Goal: Entertainment & Leisure: Consume media (video, audio)

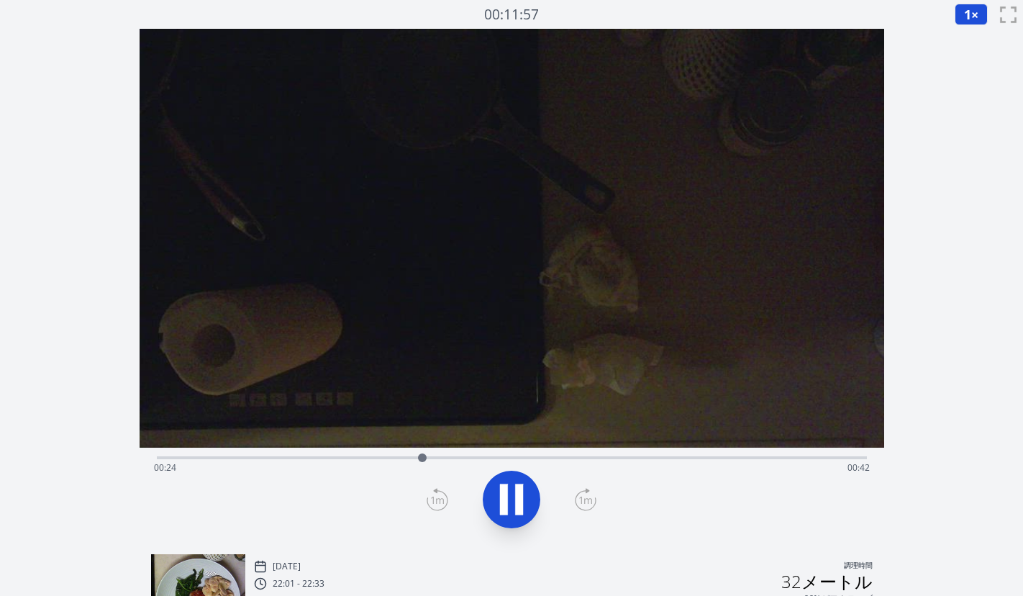
click at [599, 458] on div "経過時間: 00:24 残り時間: 00:42" at bounding box center [512, 467] width 716 height 23
click at [626, 460] on div "経過時間: 00:41 残り時間: 00:25" at bounding box center [512, 467] width 716 height 23
click at [608, 457] on div "経過時間: 00:45 残り時間: 00:21" at bounding box center [512, 467] width 716 height 23
click at [588, 458] on div "経過時間: 00:42 残り時間: 00:24" at bounding box center [512, 467] width 716 height 23
click at [565, 460] on div "経過時間: 00:40 残り時間: 00:26" at bounding box center [512, 467] width 716 height 23
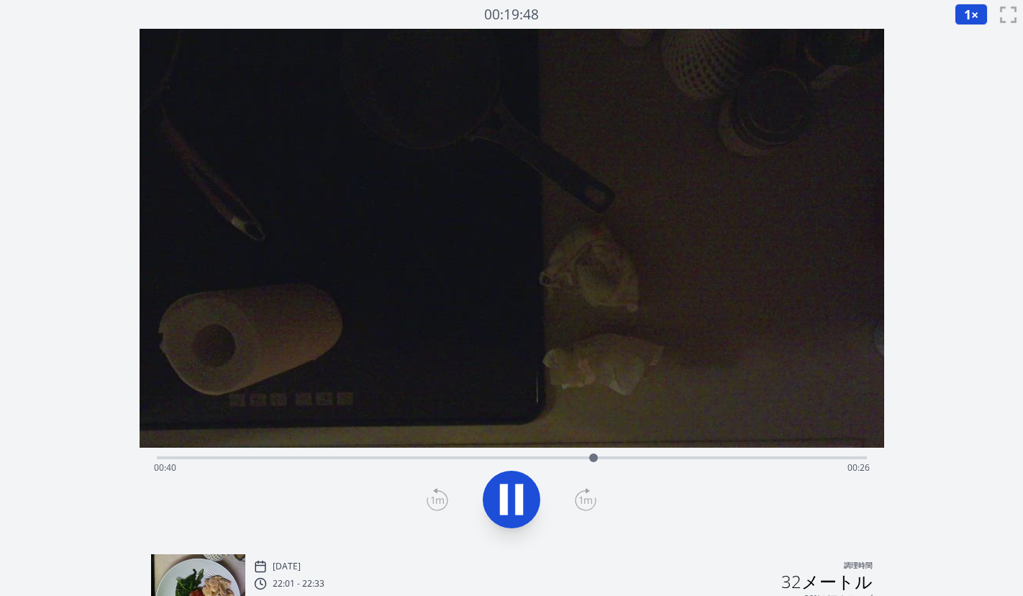
click at [556, 457] on div "経過時間: 00:40 残り時間: 00:26" at bounding box center [512, 467] width 716 height 23
click at [540, 457] on div "経過時間: 00:38 残り時間: 00:28" at bounding box center [512, 467] width 716 height 23
click at [428, 457] on div "経過時間: 00:01 残り時間: 01:05" at bounding box center [512, 467] width 716 height 23
click at [514, 457] on div "経過時間: 00:26 残り時間: 00:40" at bounding box center [512, 467] width 716 height 23
click at [552, 456] on div "経過時間: 00:34 残り時間: 00:33" at bounding box center [512, 467] width 716 height 23
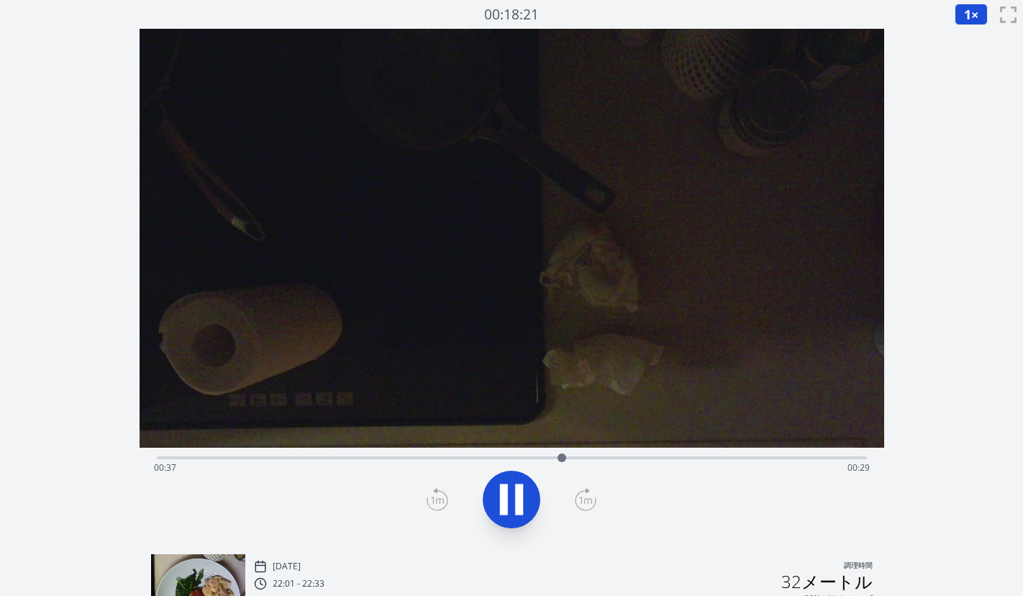
click at [532, 457] on div "経過時間: 00:37 残り時間: 00:29" at bounding box center [512, 467] width 716 height 23
click at [522, 457] on div "経過時間: 00:35 残り時間: 00:31" at bounding box center [512, 467] width 716 height 23
click at [464, 456] on div "経過時間: 00:47 残り時間: 00:19" at bounding box center [512, 467] width 716 height 23
click at [495, 458] on div "経過時間: 00:40 残り時間: 00:26" at bounding box center [512, 467] width 716 height 23
click at [467, 452] on div "経過時間: 00:32 残り時間: 00:34" at bounding box center [512, 455] width 710 height 17
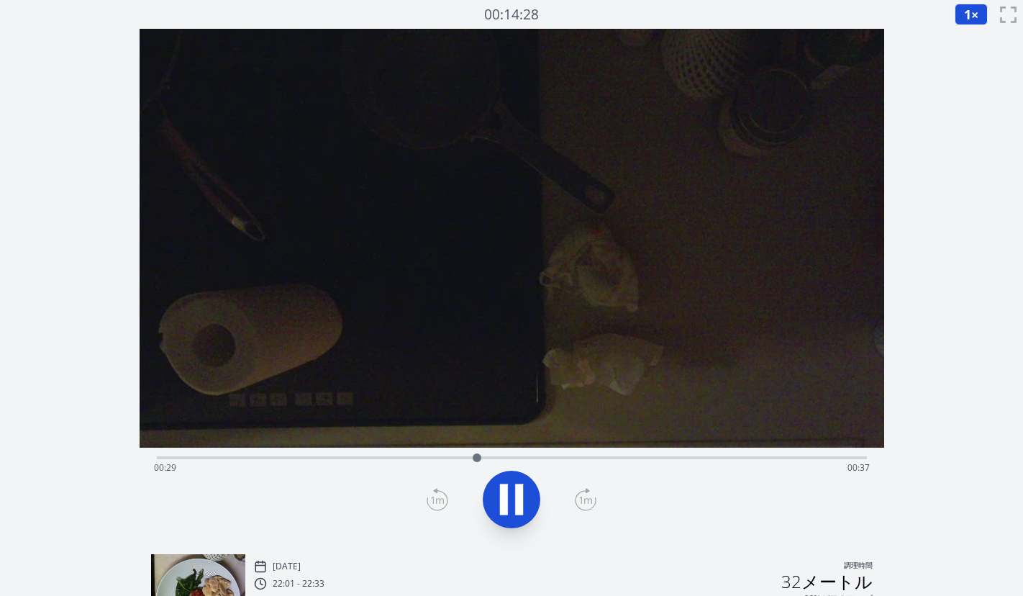
click at [453, 450] on div "経過時間: 00:29 残り時間: 00:37" at bounding box center [512, 455] width 710 height 17
click at [496, 457] on div "経過時間: 00:28 残り時間: 00:38" at bounding box center [512, 467] width 716 height 23
click at [531, 462] on div "経過時間: 00:31 残り時間: 00:35" at bounding box center [512, 467] width 716 height 23
click at [558, 456] on div "経過時間: 00:35 残り時間: 00:31" at bounding box center [512, 467] width 716 height 23
click at [583, 458] on div at bounding box center [577, 458] width 22 height 22
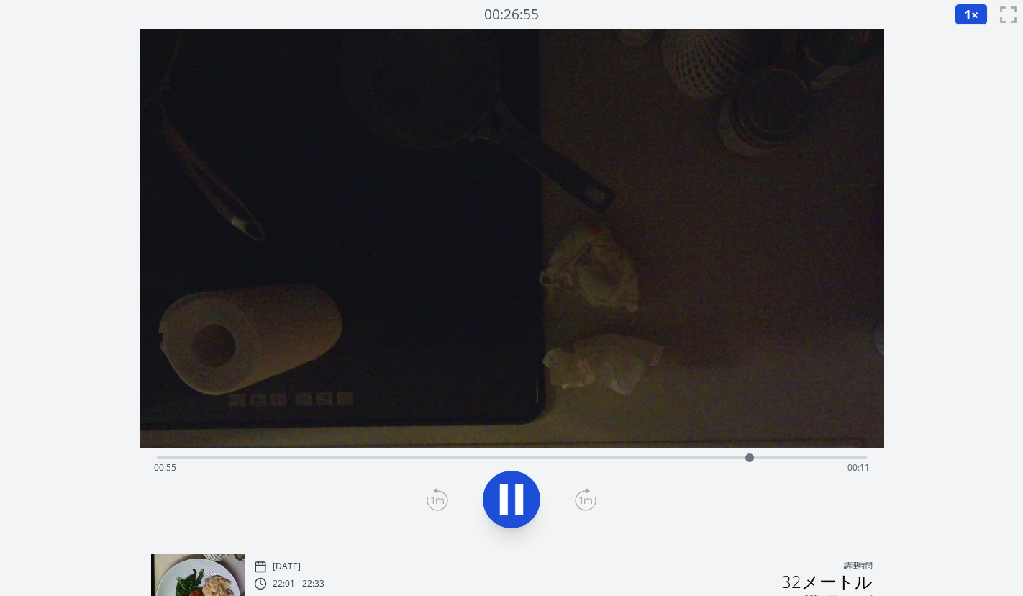
click at [371, 458] on div "経過時間: 00:55 残り時間: 00:11" at bounding box center [512, 467] width 716 height 23
click at [329, 454] on div "経過時間: 00:23 残り時間: 00:43" at bounding box center [512, 455] width 710 height 17
click at [520, 458] on div "経過時間: 00:35 残り時間: 00:31" at bounding box center [512, 467] width 716 height 23
click at [519, 456] on div "経過時間: 00:35 残り時間: 00:31" at bounding box center [512, 467] width 716 height 23
click at [497, 488] on icon at bounding box center [511, 499] width 40 height 40
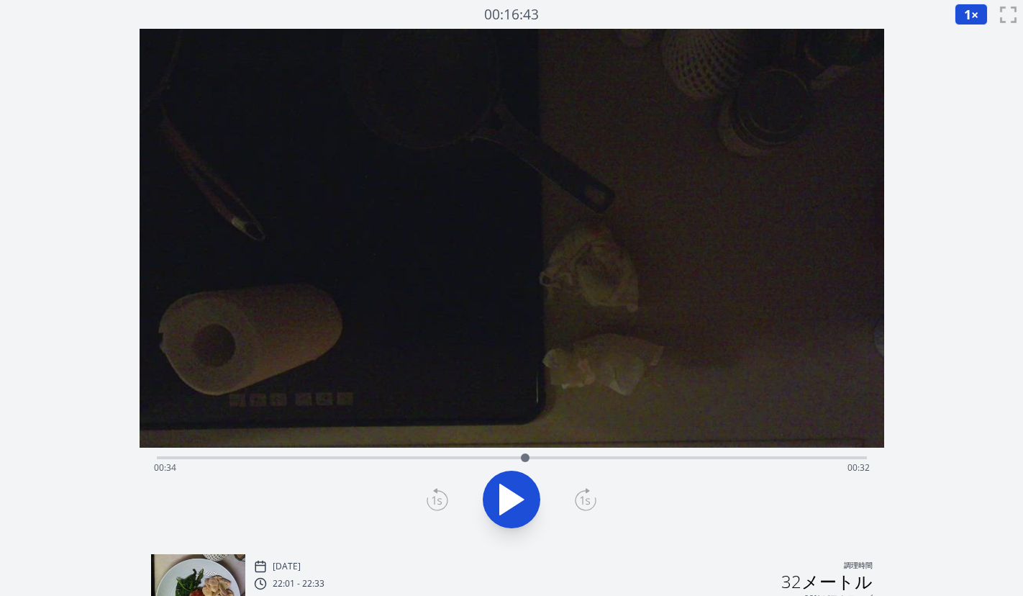
click at [508, 456] on div "経過時間: 00:34 残り時間: 00:32" at bounding box center [512, 467] width 716 height 23
click at [579, 496] on icon at bounding box center [586, 499] width 22 height 23
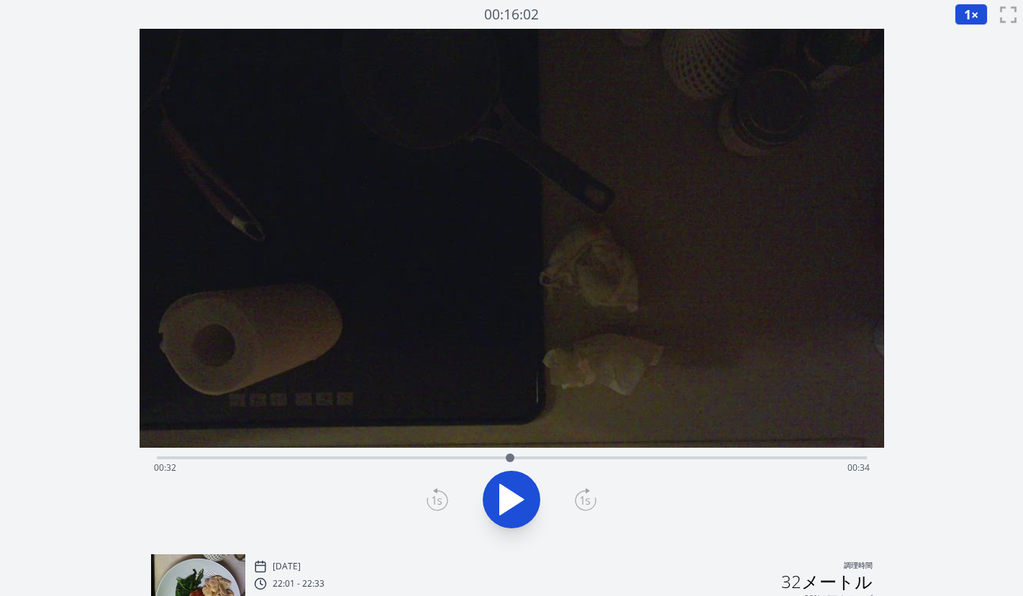
click at [579, 496] on icon at bounding box center [586, 499] width 22 height 23
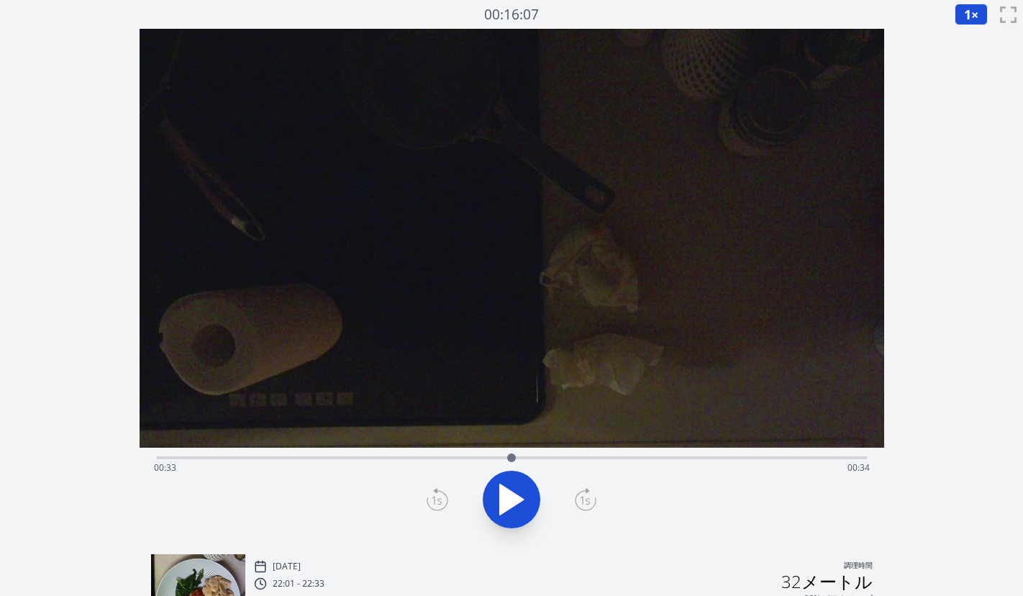
click at [579, 496] on icon at bounding box center [586, 499] width 22 height 23
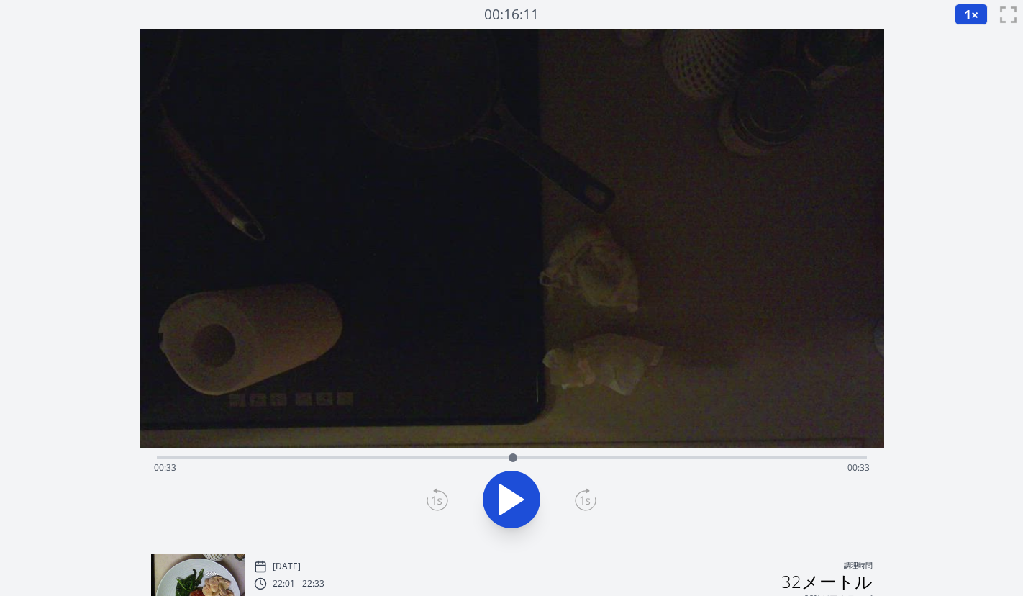
click at [579, 496] on icon at bounding box center [586, 499] width 22 height 23
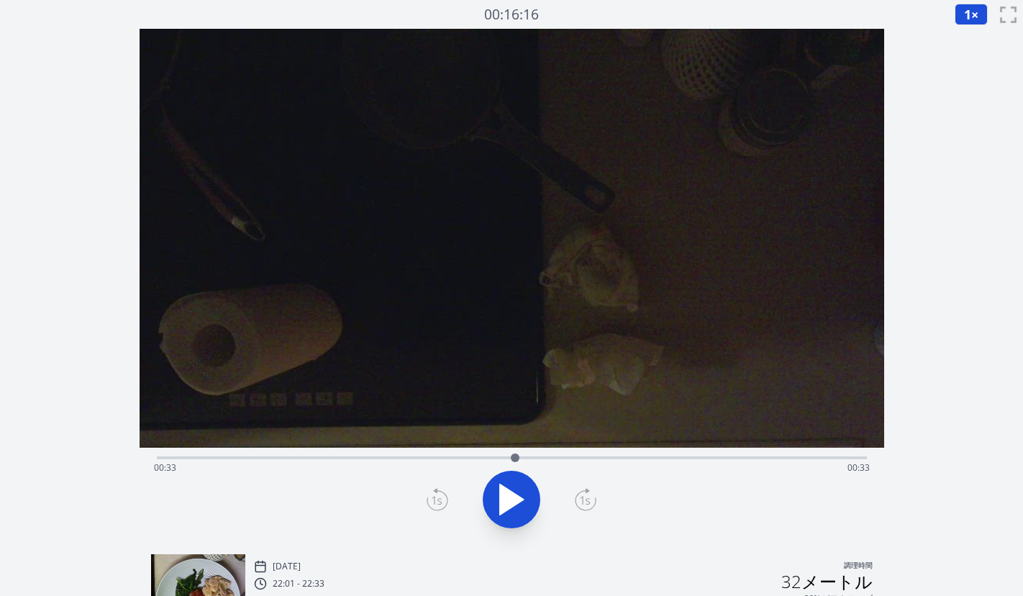
click at [579, 496] on icon at bounding box center [586, 499] width 22 height 23
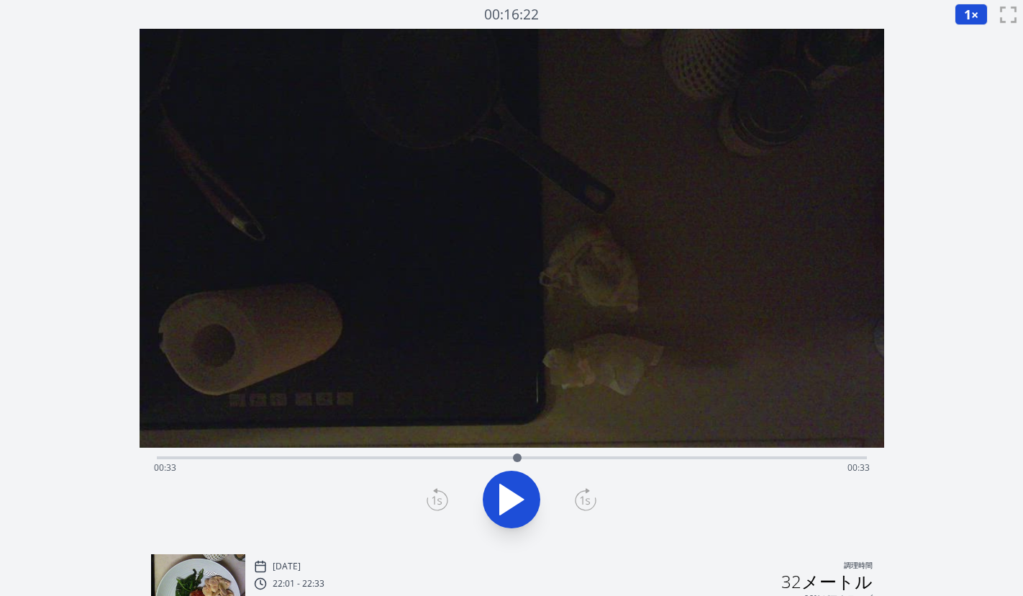
click at [579, 496] on icon at bounding box center [586, 499] width 22 height 23
click at [498, 458] on div "経過時間: 00:36 残り時間: 00:30" at bounding box center [512, 467] width 716 height 23
click at [487, 457] on div "経過時間: 00:32 残り時間: 00:34" at bounding box center [512, 467] width 716 height 23
click at [477, 457] on div "経過時間: 00:31 残り時間: 00:35" at bounding box center [512, 467] width 716 height 23
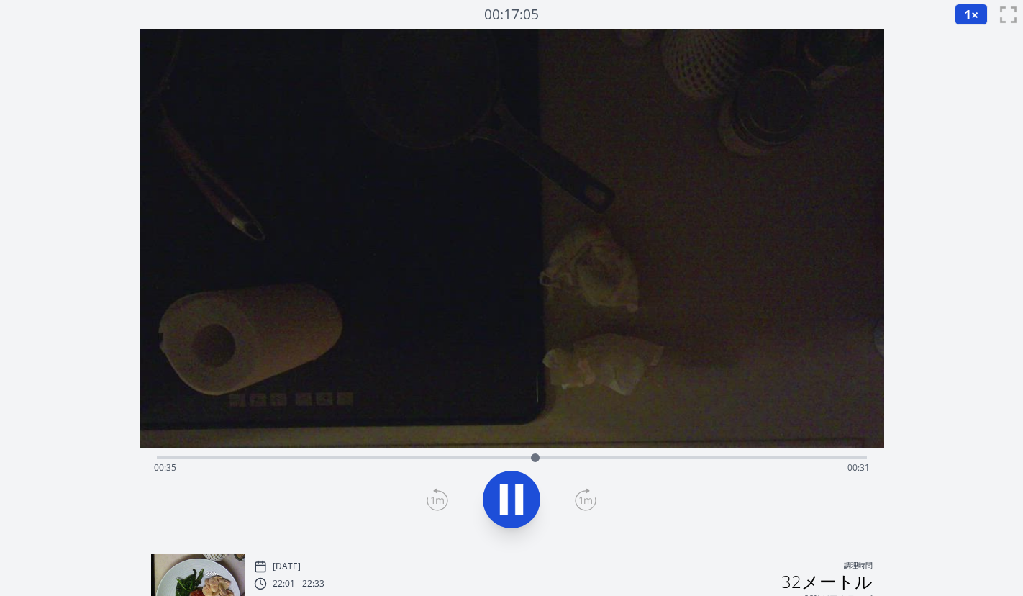
click at [519, 457] on div "経過時間: 00:35 残り時間: 00:31" at bounding box center [512, 467] width 716 height 23
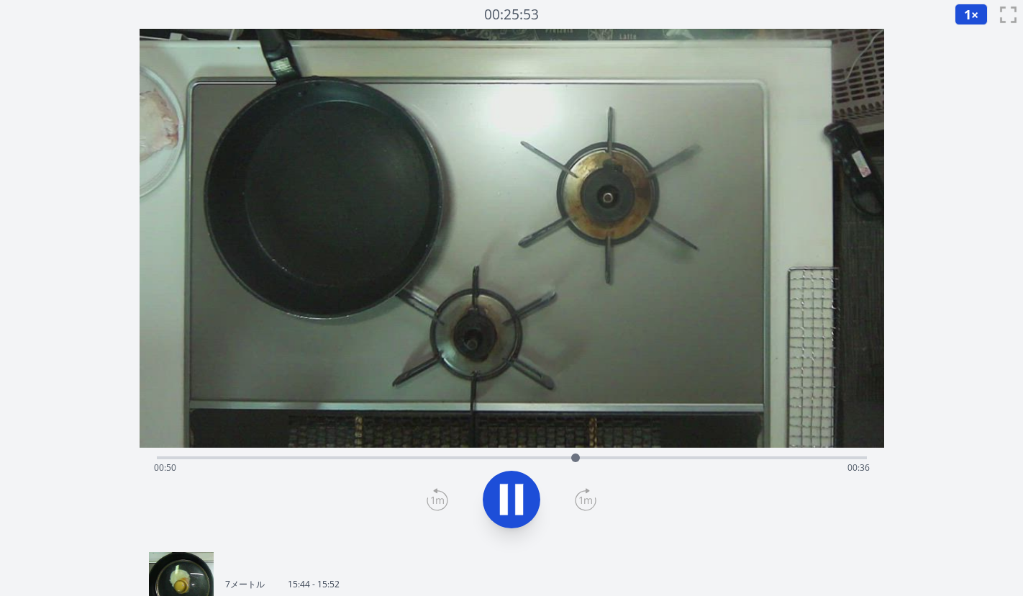
click at [617, 457] on div "経過時間: 00:50 残り時間: 00:36" at bounding box center [512, 467] width 716 height 23
click at [662, 457] on div "経過時間: 00:56 残り時間: 00:30" at bounding box center [512, 467] width 716 height 23
click at [643, 456] on div "経過時間: 01:02 残り時間: 00:24" at bounding box center [512, 467] width 716 height 23
click at [611, 456] on div "経過時間: 00:59 残り時間: 00:27" at bounding box center [512, 467] width 716 height 23
click at [268, 460] on div "経過時間: 00:17 残り時間: 01:09" at bounding box center [512, 467] width 716 height 23
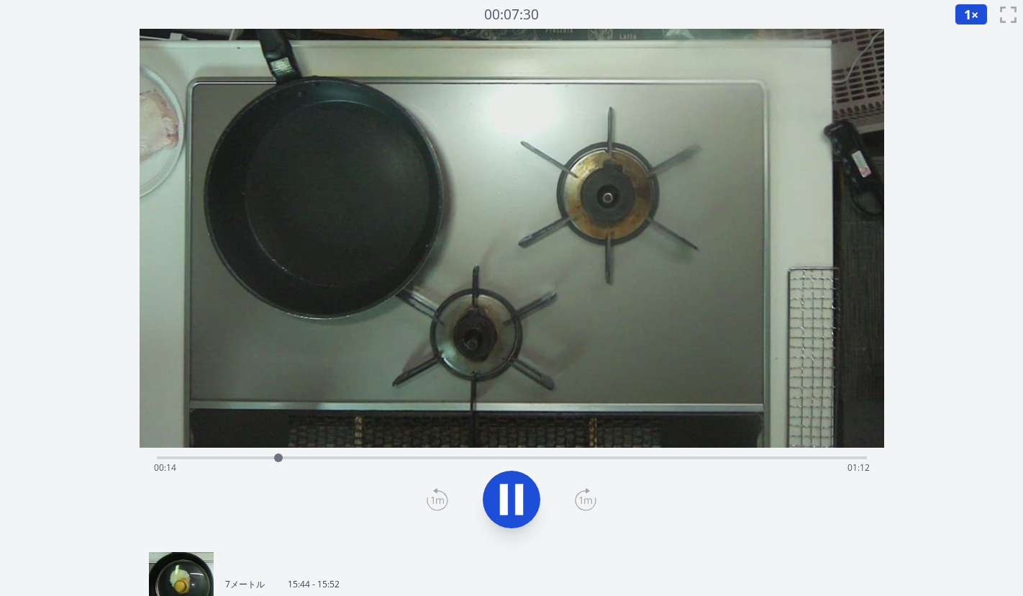
click at [254, 457] on div "経過時間: 00:14 残り時間: 01:12" at bounding box center [512, 467] width 716 height 23
click at [242, 457] on div "経過時間: 00:12 残り時間: 01:14" at bounding box center [512, 467] width 716 height 23
click at [236, 459] on div "経過時間: 00:13 残り時間: 01:13" at bounding box center [512, 467] width 716 height 23
click at [357, 459] on div "経過時間: 00:35 残り時間: 00:51" at bounding box center [512, 467] width 716 height 23
click at [371, 457] on div "経過時間: 00:34 残り時間: 00:51" at bounding box center [512, 467] width 716 height 23
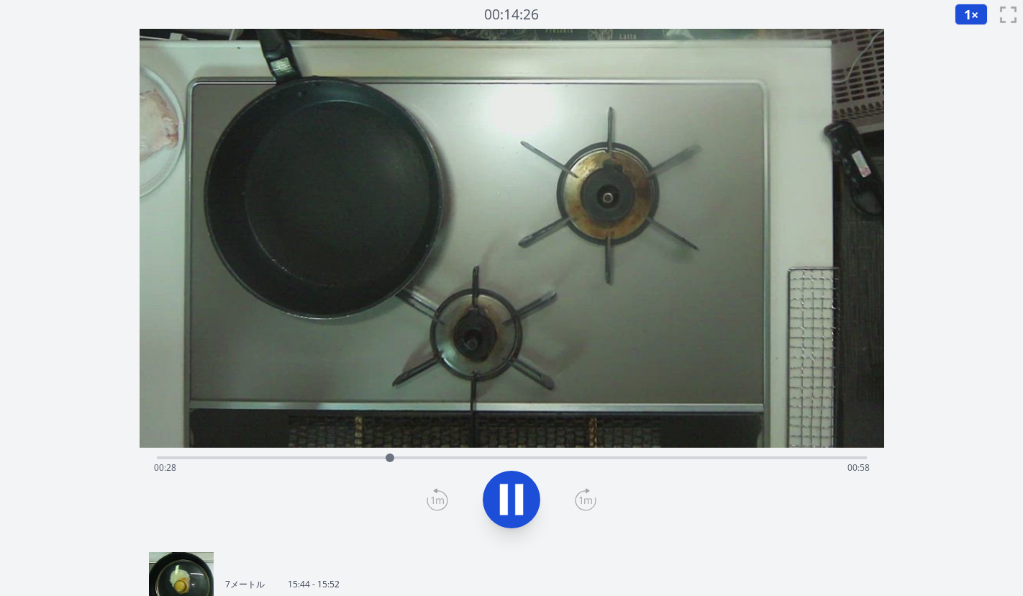
click at [401, 460] on div "経過時間: 00:28 残り時間: 00:58" at bounding box center [512, 467] width 716 height 23
click at [502, 456] on div "経過時間: 00:35 残り時間: 00:51" at bounding box center [512, 467] width 716 height 23
click at [522, 458] on div at bounding box center [533, 458] width 22 height 22
click at [401, 456] on div "経過時間: 00:51 残り時間: 00:35" at bounding box center [512, 467] width 716 height 23
